Goal: Task Accomplishment & Management: Complete application form

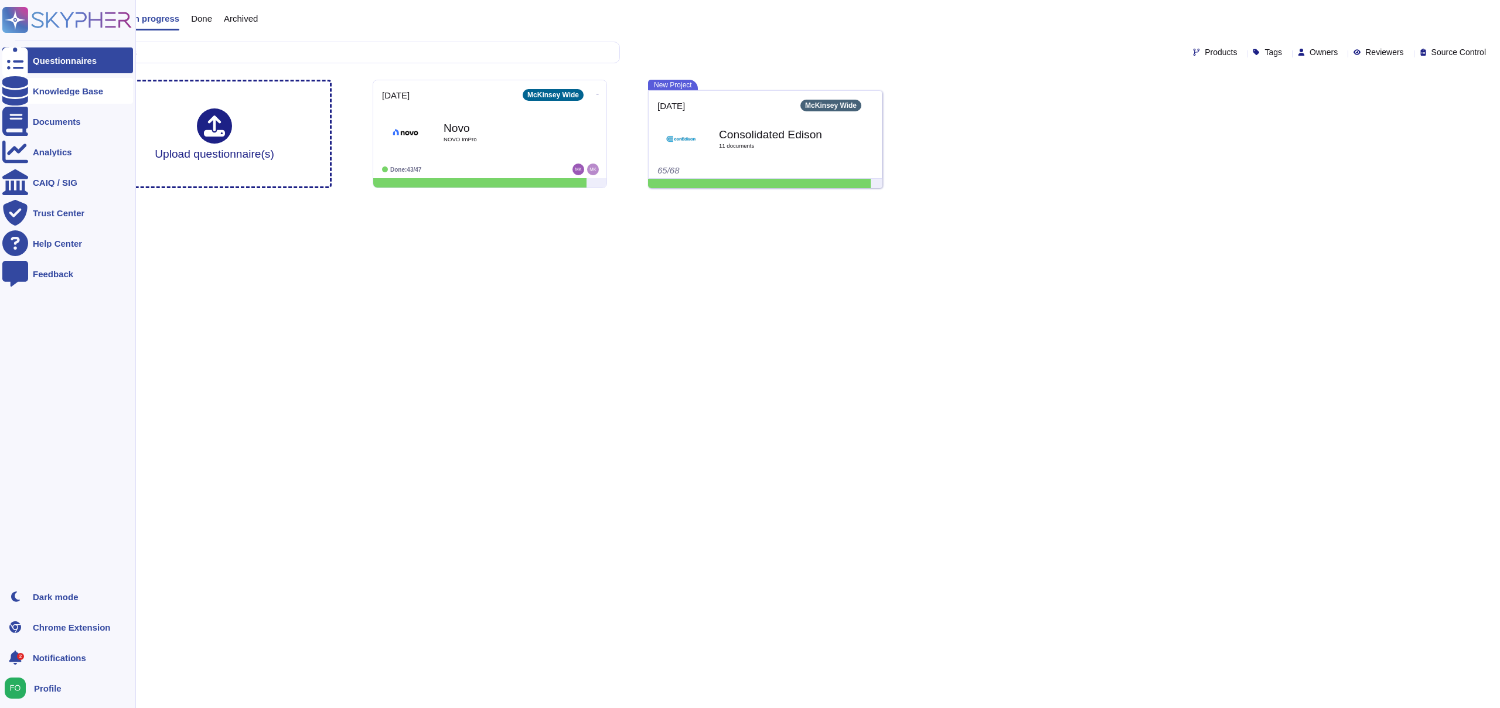
click at [53, 93] on div "Knowledge Base" at bounding box center [68, 91] width 70 height 9
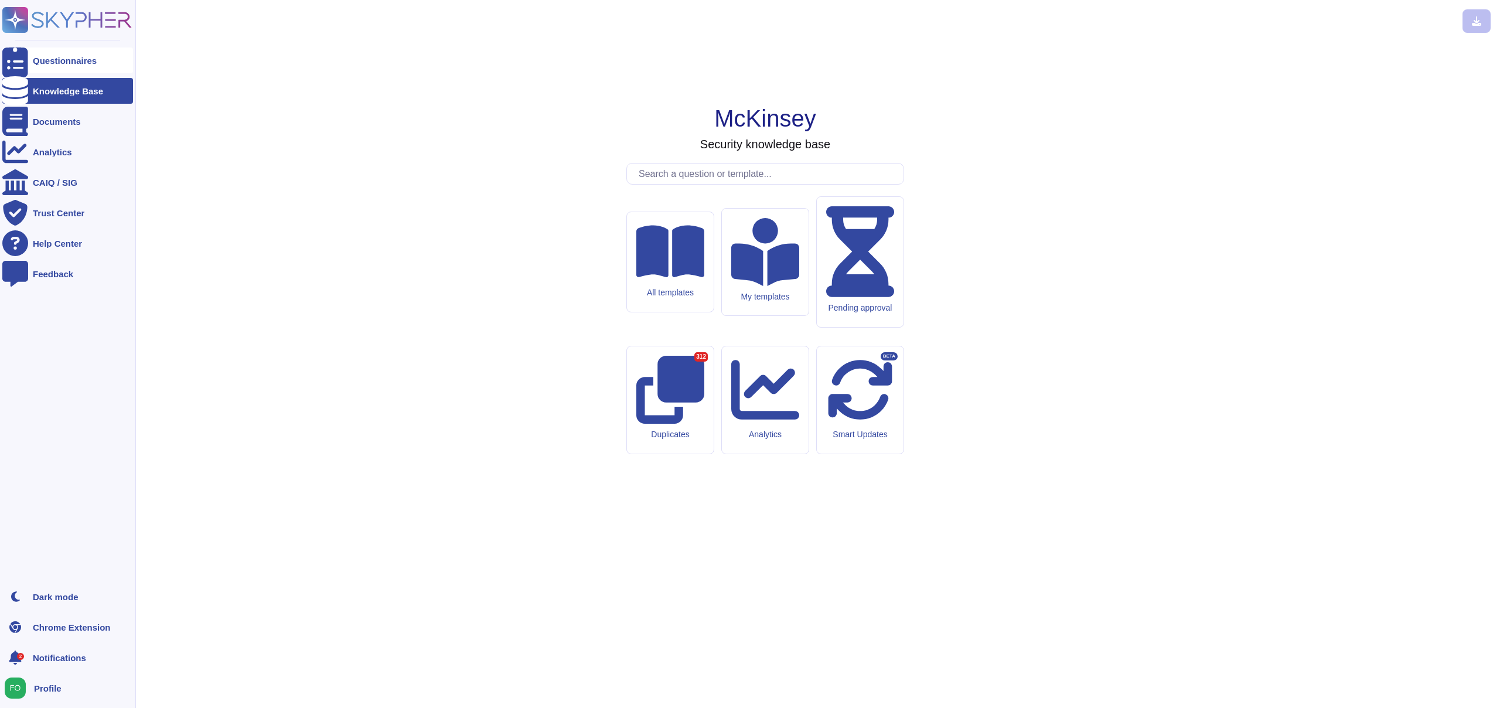
click at [53, 57] on div "Questionnaires" at bounding box center [65, 60] width 64 height 9
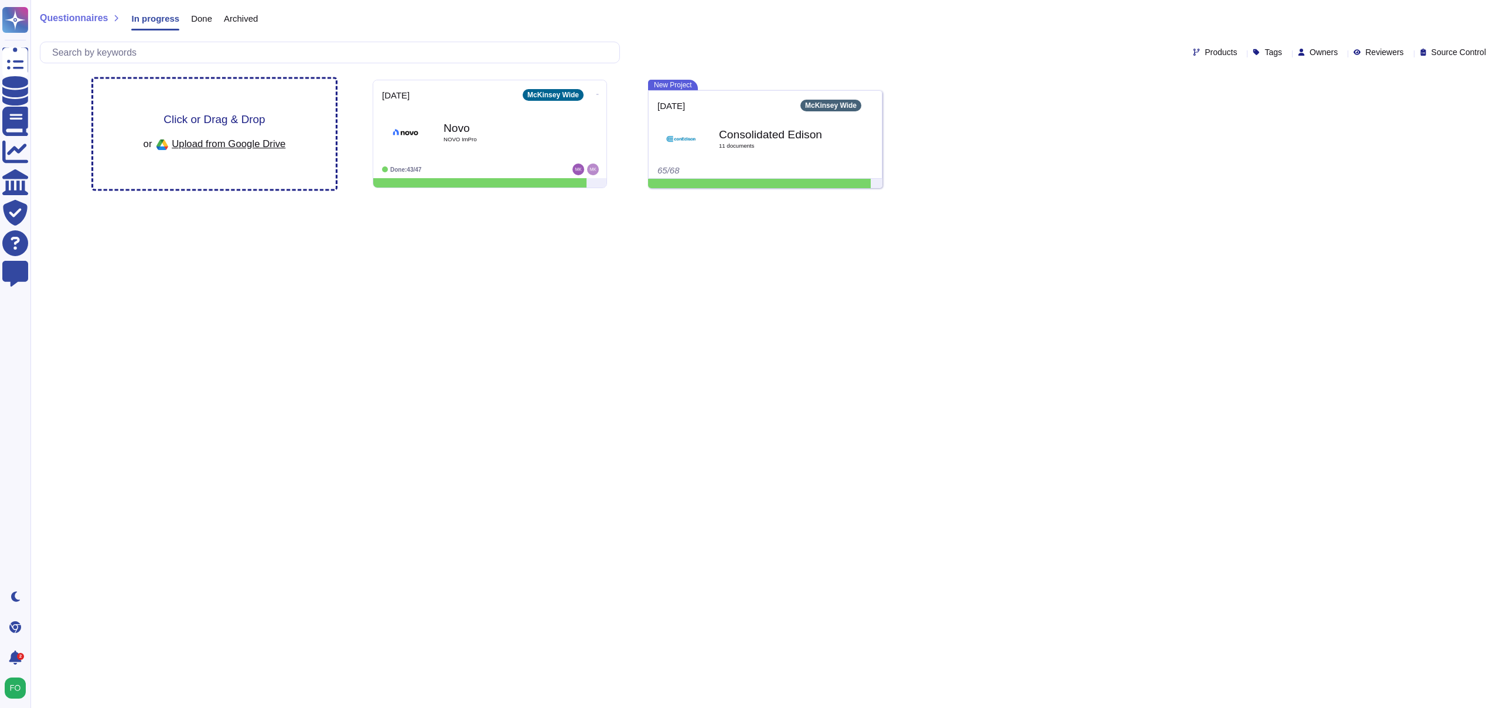
click at [208, 124] on span "Click or Drag & Drop" at bounding box center [213, 119] width 101 height 11
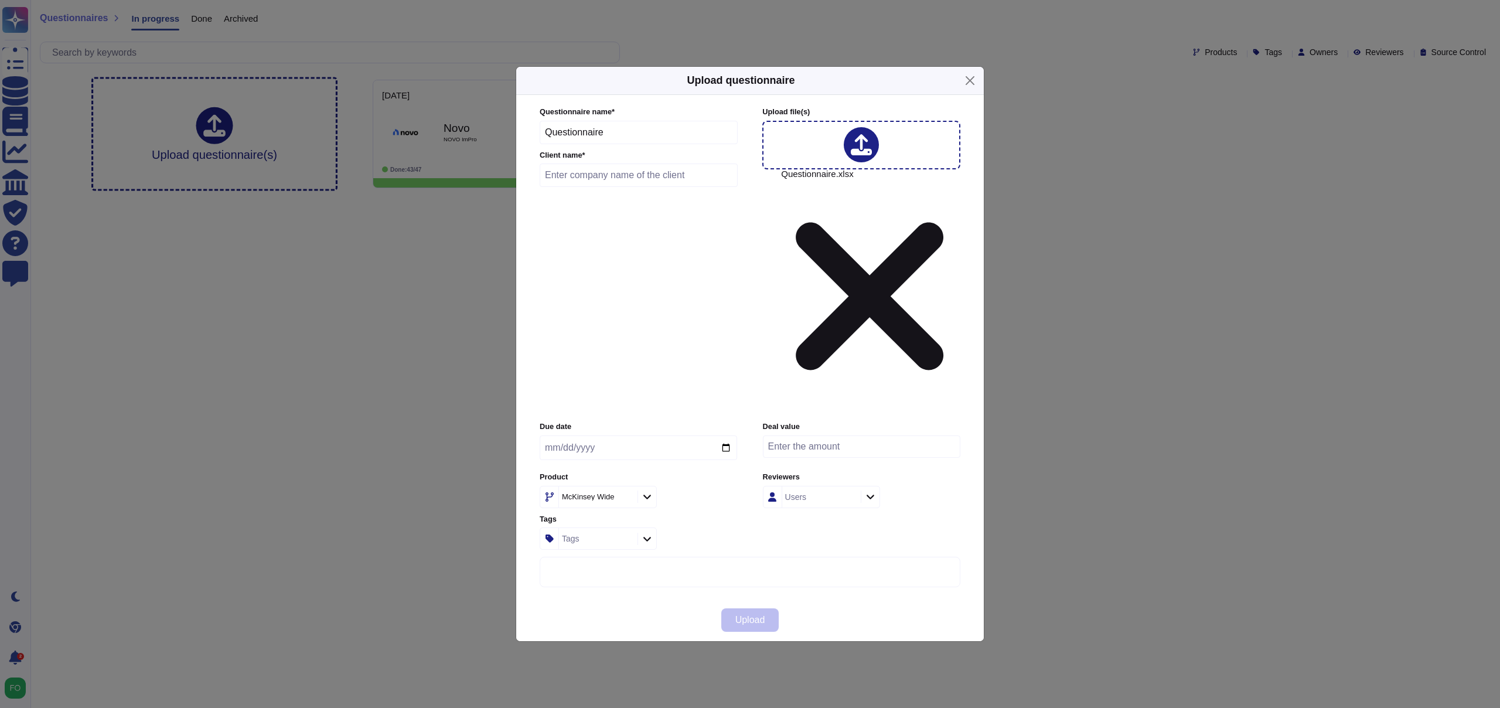
click at [626, 497] on icon at bounding box center [626, 497] width 0 height 0
click at [651, 490] on div at bounding box center [646, 496] width 19 height 13
type input "platform"
click at [640, 451] on span "13428 - Platform Mckinsey Core" at bounding box center [617, 448] width 125 height 11
click at [736, 187] on input "text" at bounding box center [638, 174] width 198 height 23
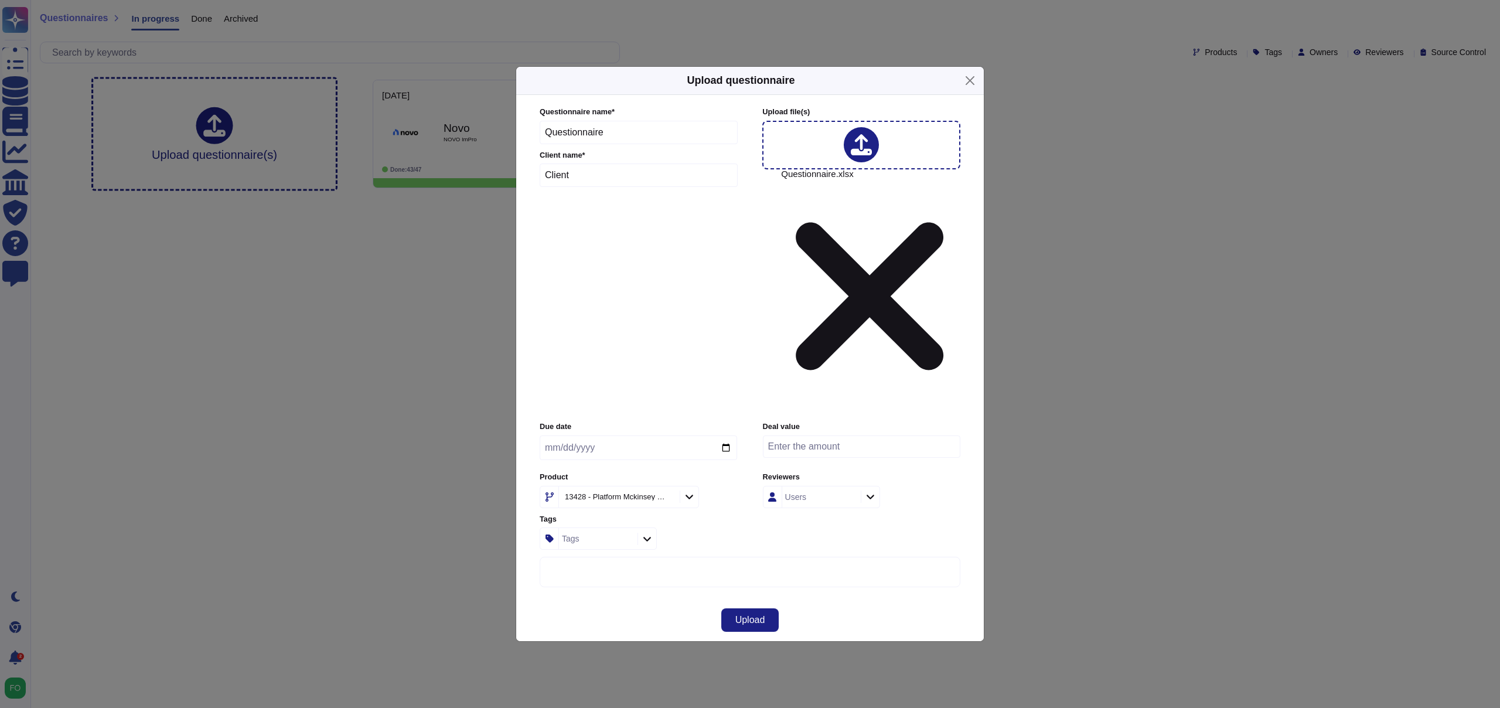
type input "Client"
click at [730, 159] on label "Client name *" at bounding box center [638, 156] width 198 height 8
click at [758, 615] on span "Upload" at bounding box center [750, 619] width 30 height 9
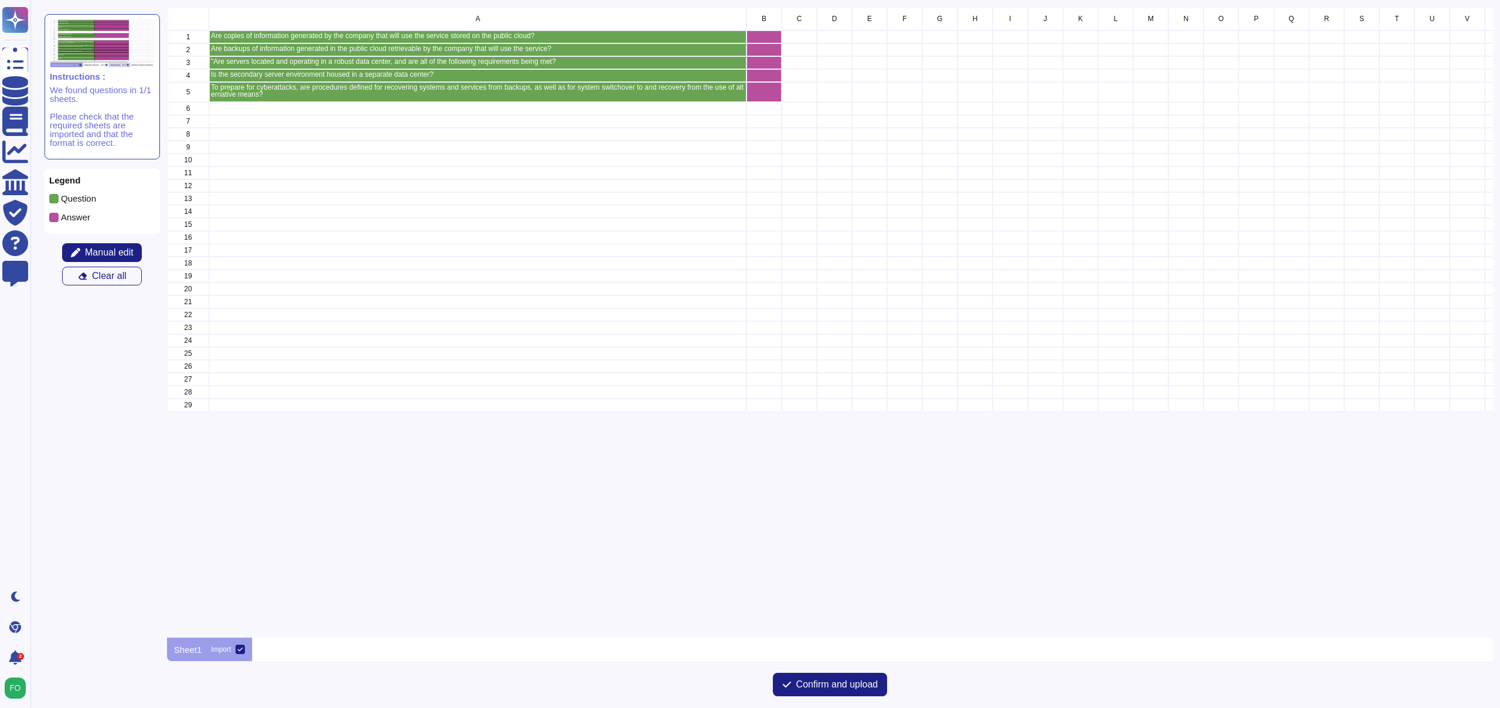
scroll to position [630, 1326]
click at [836, 687] on span "Confirm and upload" at bounding box center [837, 683] width 82 height 9
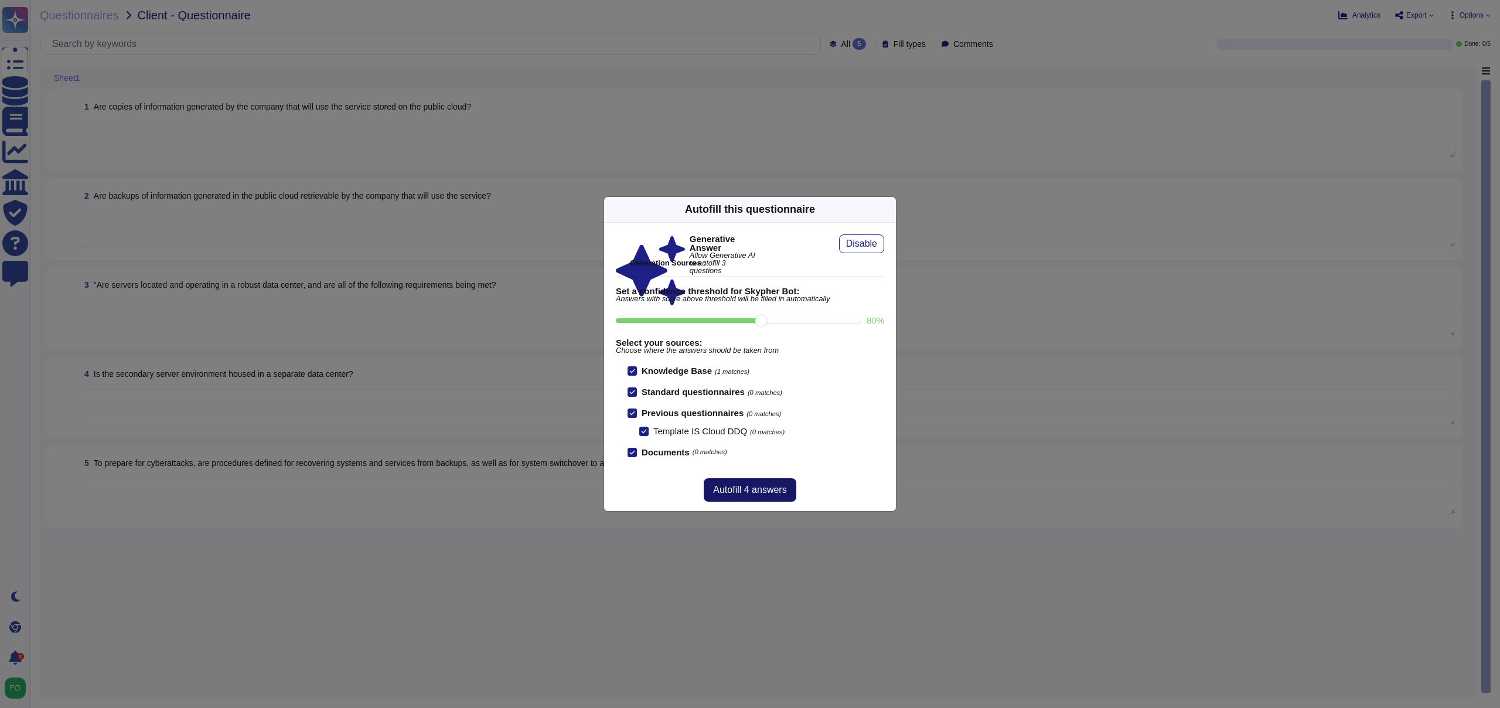
click at [740, 490] on span "Autofill 4 answers" at bounding box center [749, 489] width 73 height 9
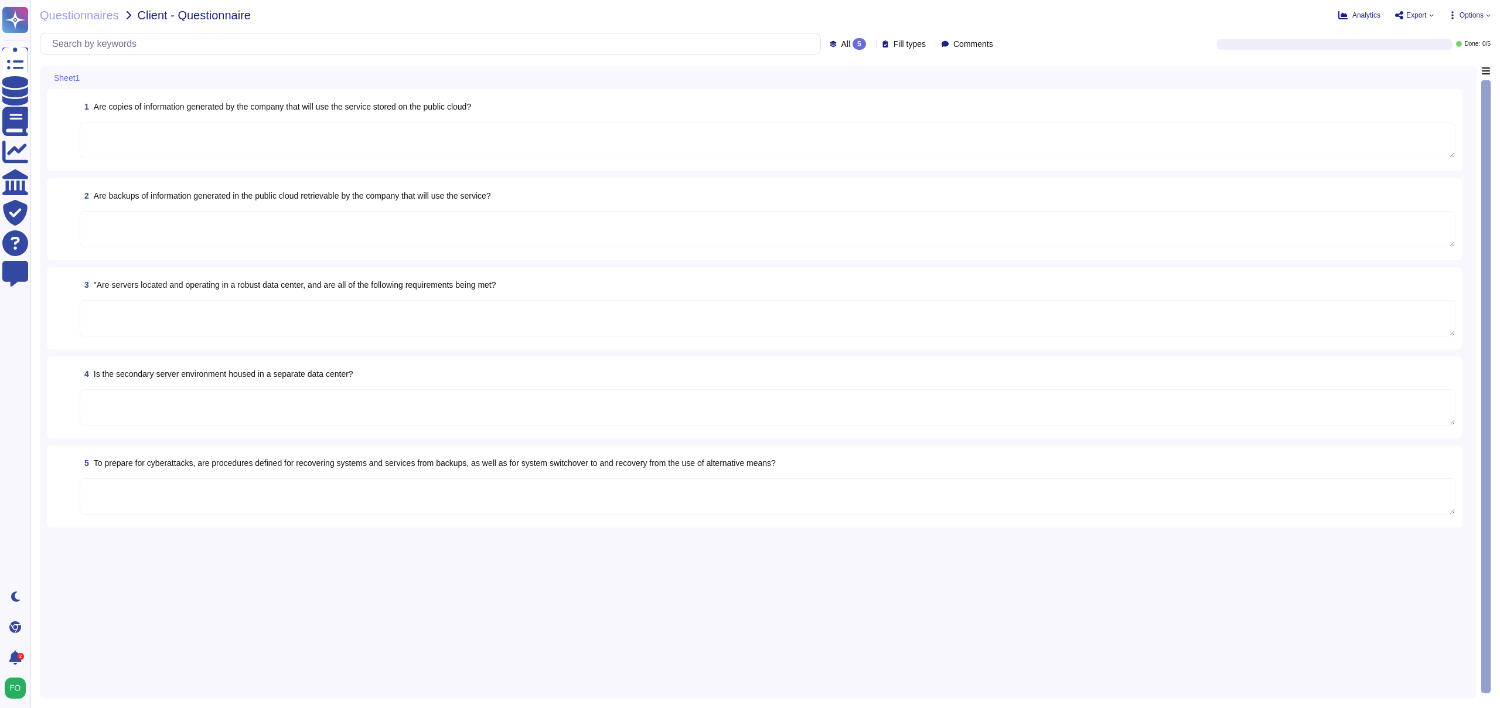
type textarea "The Firm uses a McKinsey instance of Box and O365 for file sharing during stand…"
type textarea "Yes, servers are located and operating in robust Tier III data centers that are…"
type textarea "Yes, [PERSON_NAME]'s data centers are designed to be highly redundant, and each…"
type textarea "Yes, procedures are defined for recovering systems and services from backups as…"
